Goal: Find contact information: Find contact information

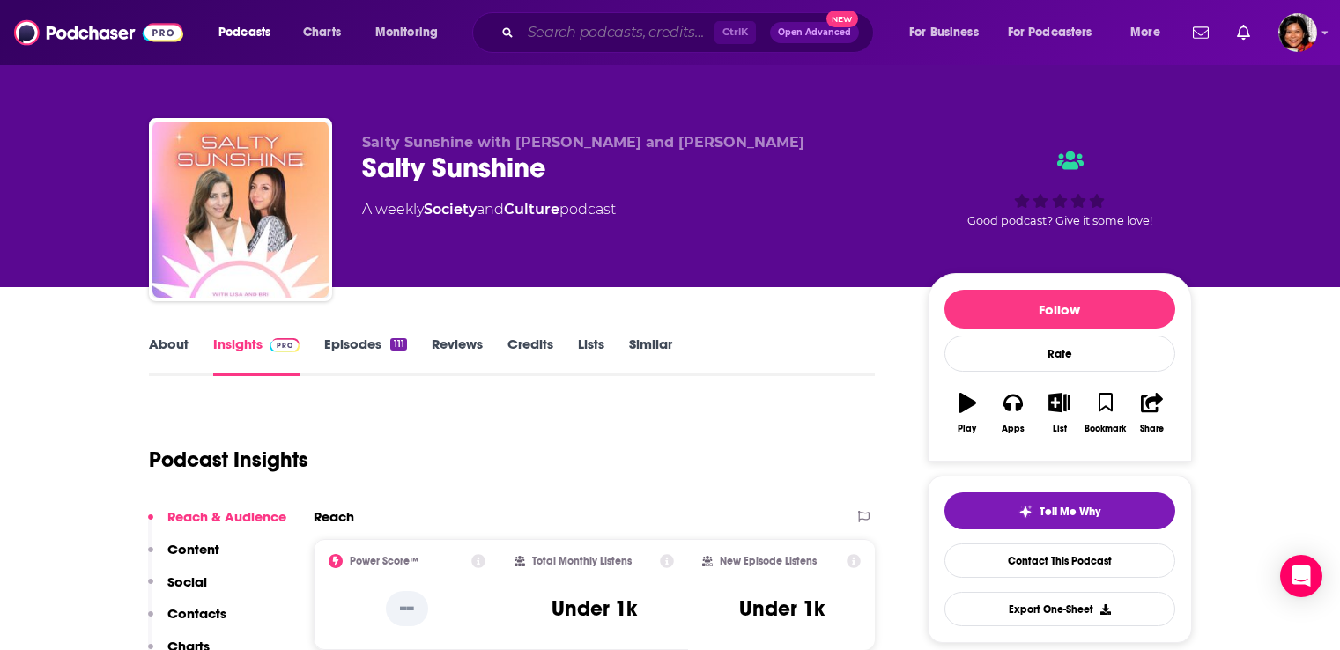
click at [551, 30] on input "Search podcasts, credits, & more..." at bounding box center [618, 33] width 194 height 28
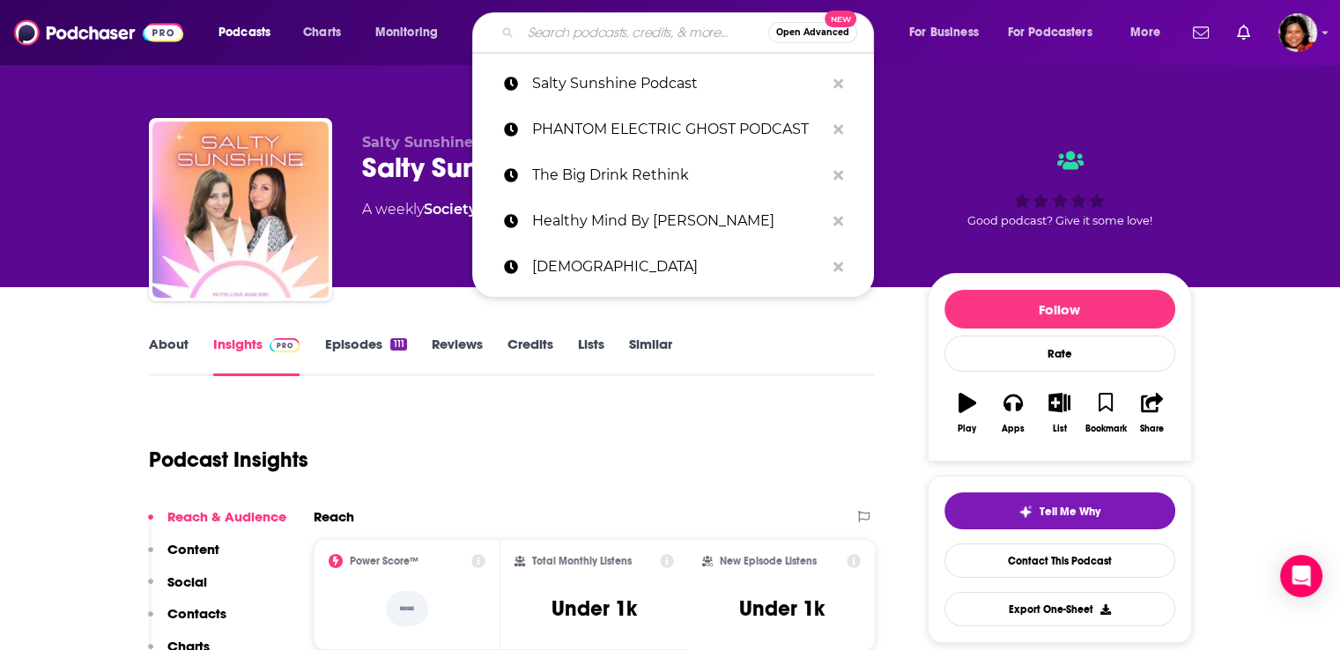
paste input "THE AUTHOR NEXT DOOR"
type input "THE AUTHOR NEXT DOOR"
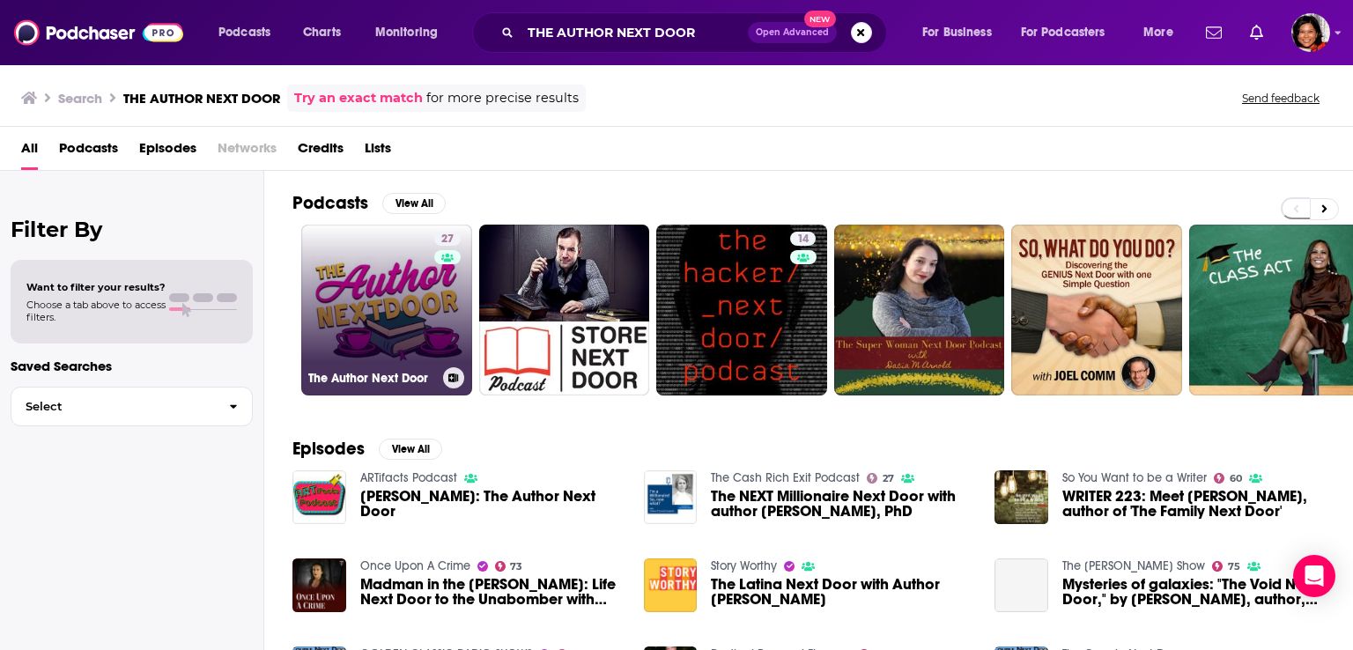
click at [388, 322] on link "27 The Author Next Door" at bounding box center [386, 310] width 171 height 171
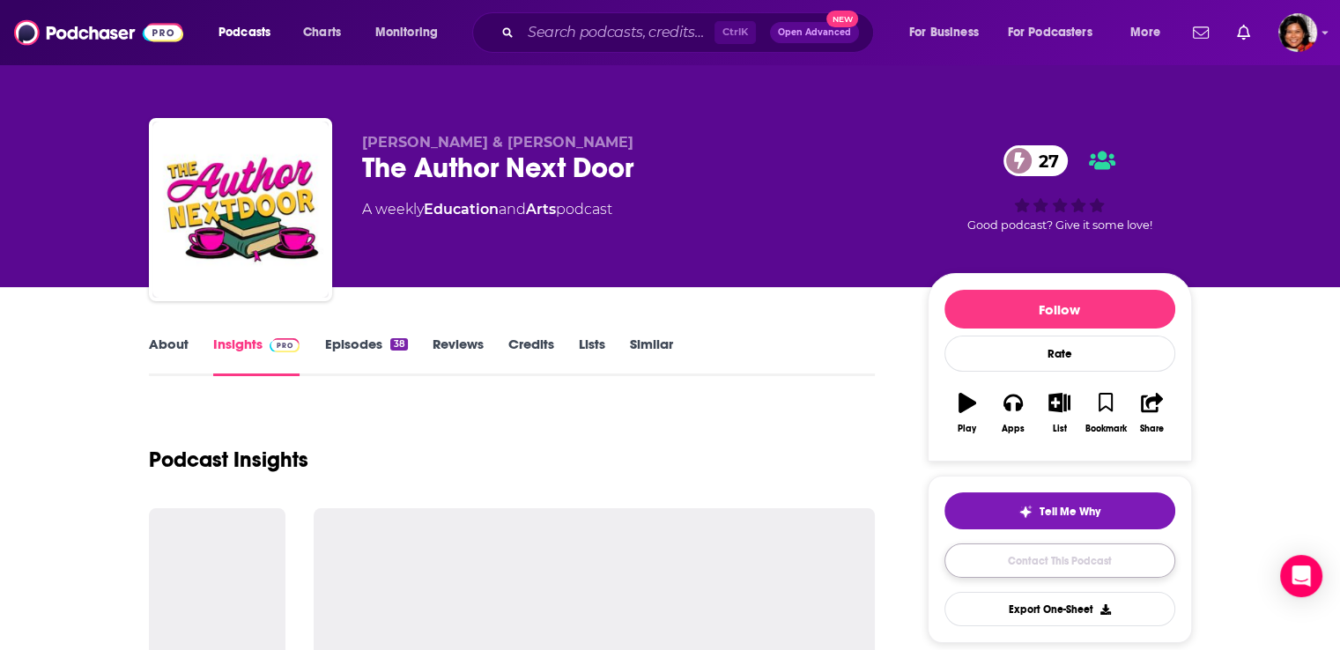
click at [1068, 568] on link "Contact This Podcast" at bounding box center [1059, 561] width 231 height 34
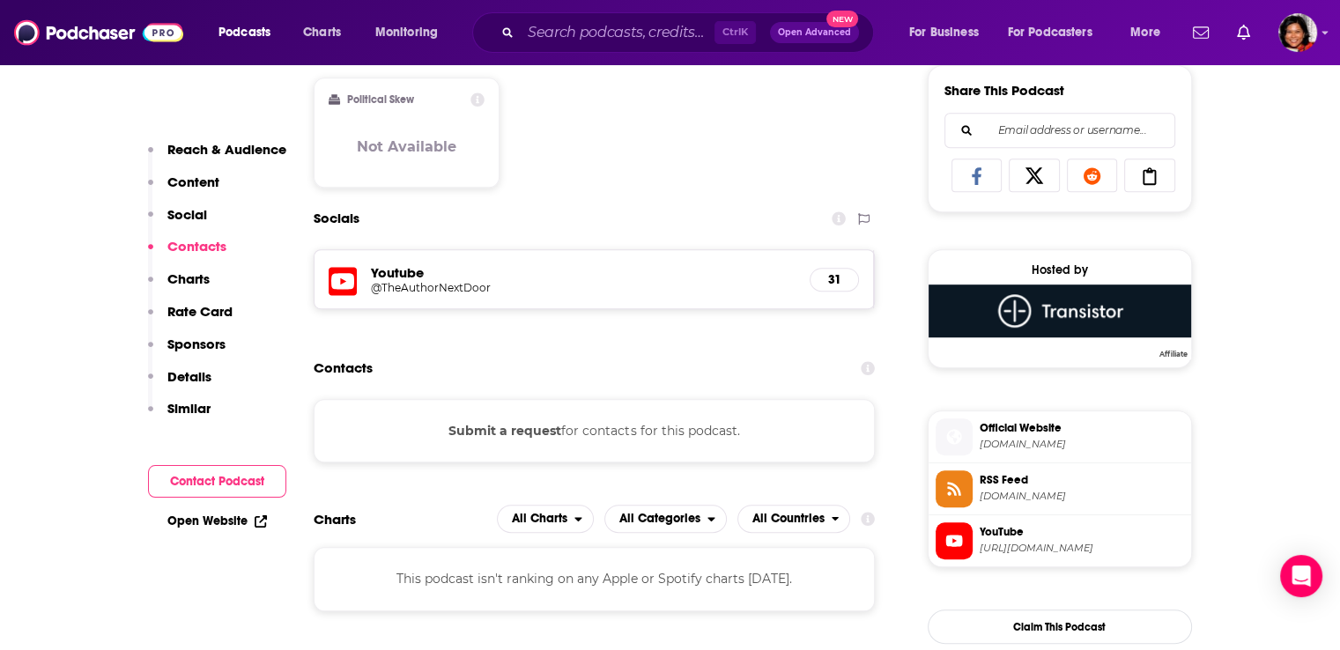
scroll to position [929, 0]
